Goal: Navigation & Orientation: Find specific page/section

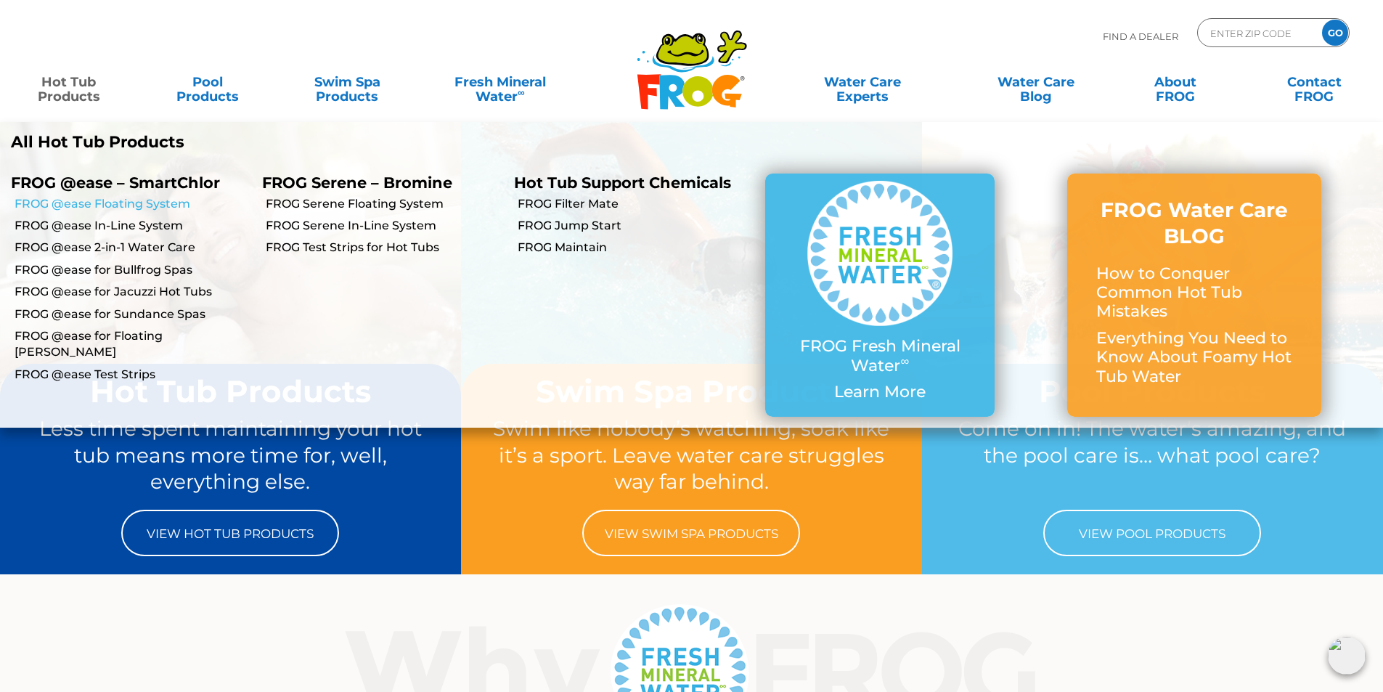
click at [81, 206] on link "FROG @ease Floating System" at bounding box center [133, 204] width 237 height 16
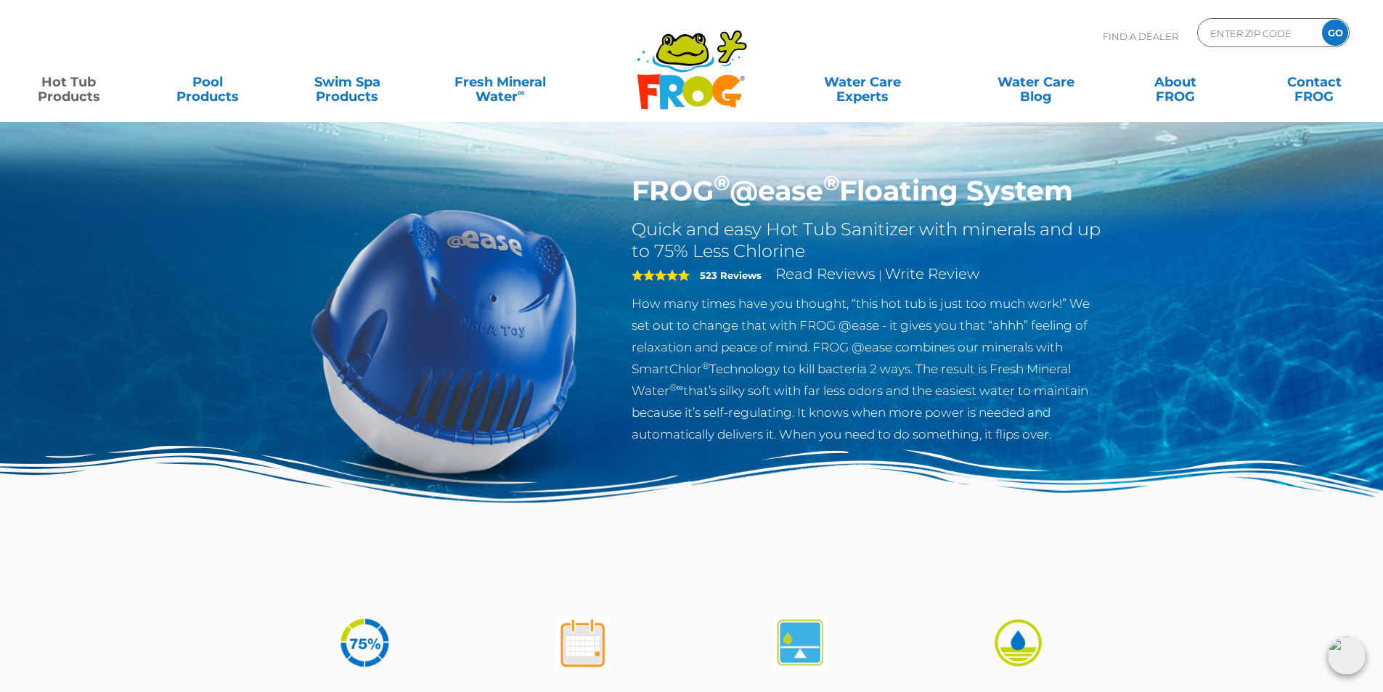
click at [311, 245] on img at bounding box center [444, 340] width 333 height 333
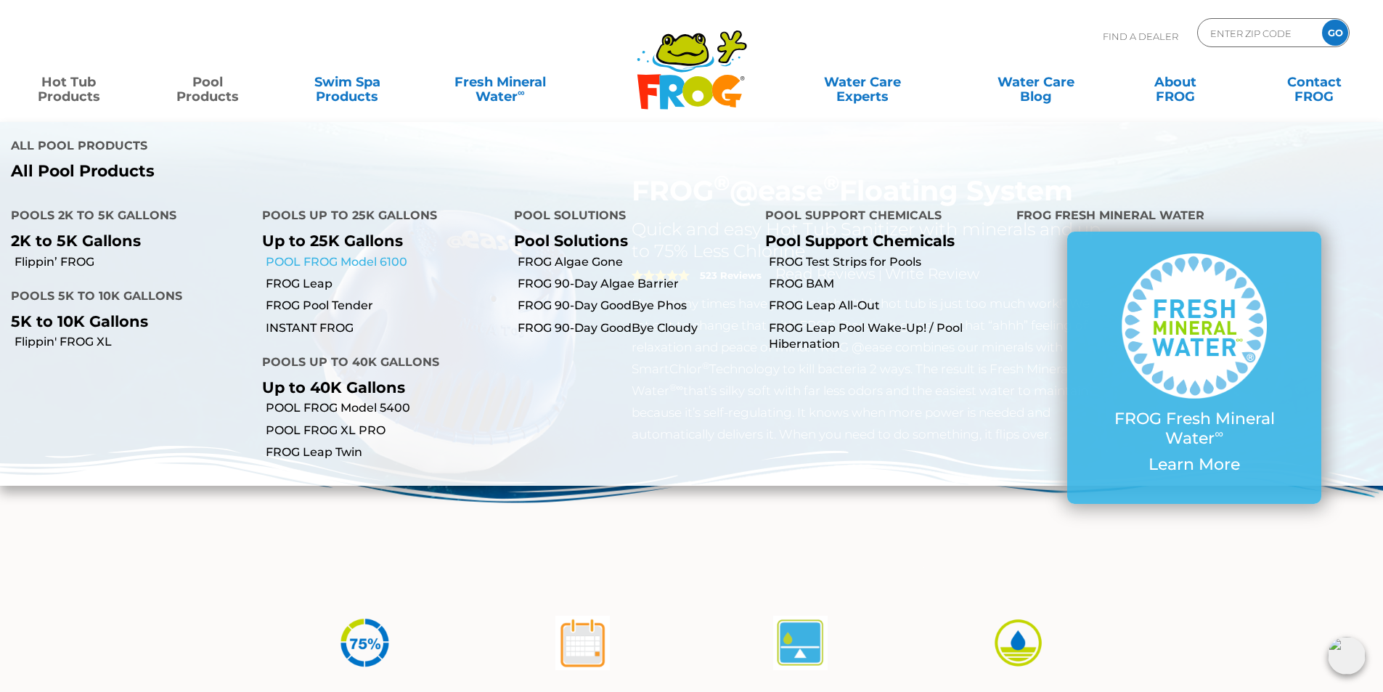
click at [327, 269] on link "POOL FROG Model 6100" at bounding box center [384, 262] width 237 height 16
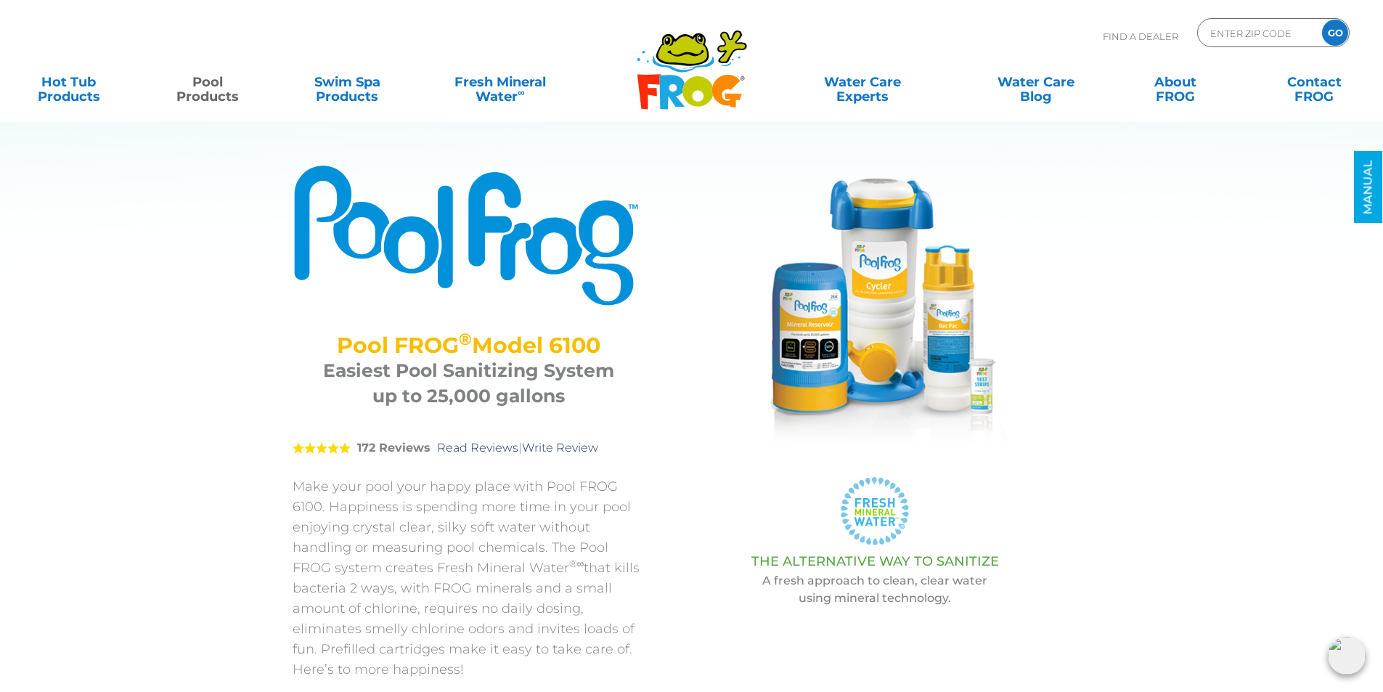
click at [1153, 38] on p "Find A Dealer" at bounding box center [1141, 36] width 76 height 36
click at [1253, 27] on input "Zip Code Form" at bounding box center [1258, 33] width 98 height 21
type input "55411"
click at [1333, 30] on input "GO" at bounding box center [1335, 33] width 26 height 26
